Goal: Find specific page/section: Find specific page/section

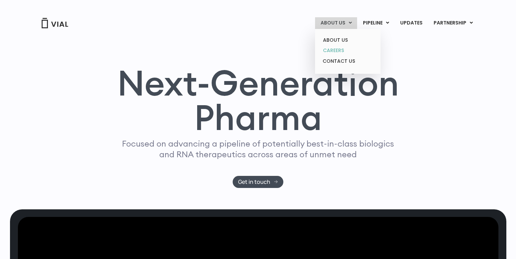
click at [343, 49] on link "CAREERS" at bounding box center [347, 50] width 60 height 11
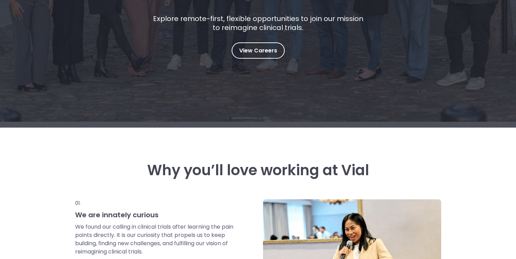
scroll to position [170, 0]
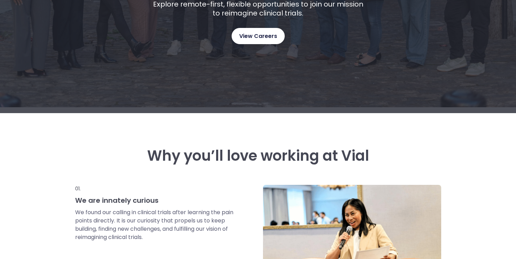
click at [258, 37] on span "View Careers" at bounding box center [258, 36] width 38 height 9
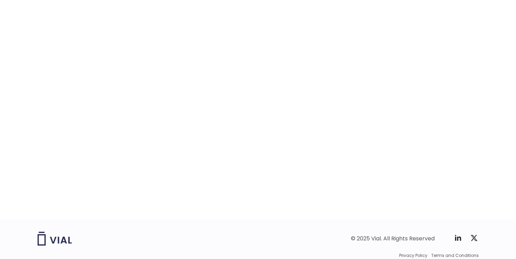
scroll to position [1070, 0]
